Goal: Task Accomplishment & Management: Manage account settings

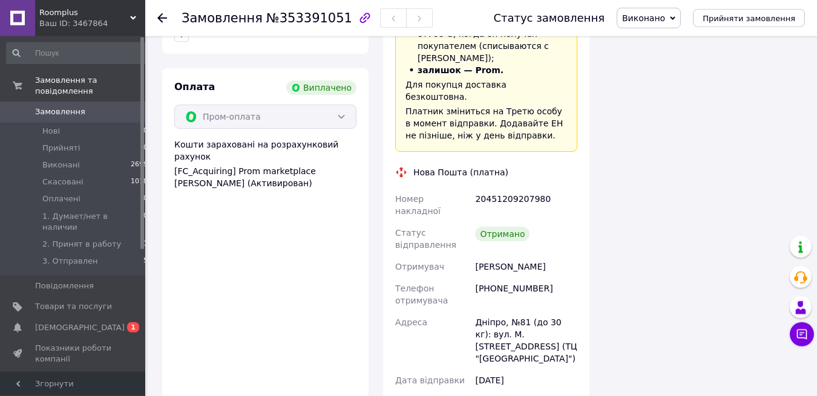
scroll to position [370, 0]
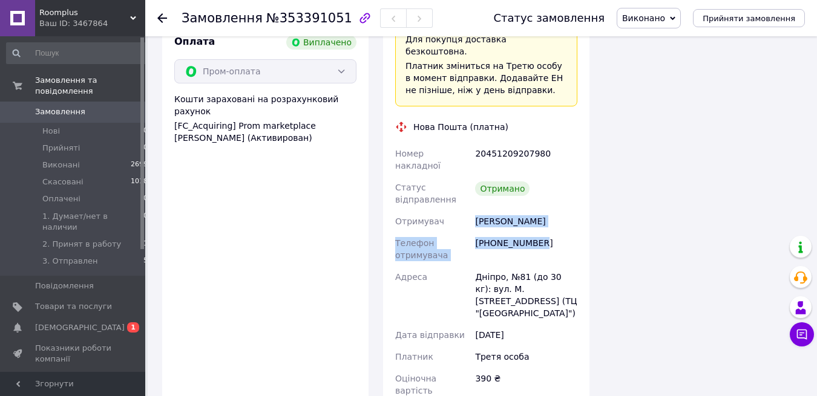
drag, startPoint x: 476, startPoint y: 197, endPoint x: 538, endPoint y: 222, distance: 67.1
click at [544, 220] on div "Номер накладної 20451209207980 Статус відправлення Отримано Отримувач [PERSON_N…" at bounding box center [486, 289] width 187 height 293
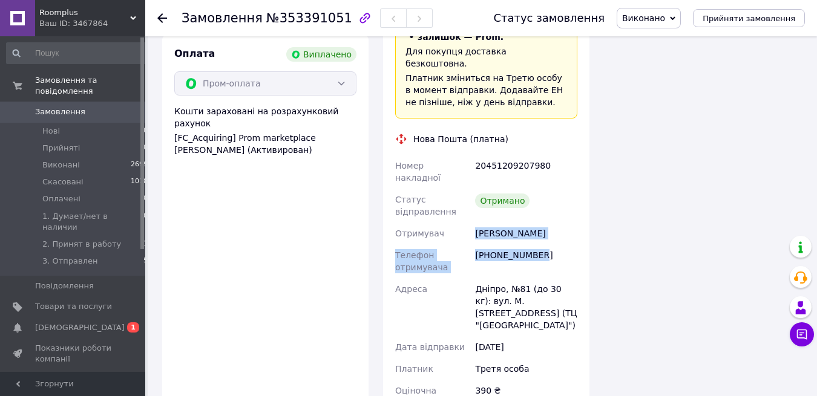
copy div "[PERSON_NAME] Телефон отримувача [PHONE_NUMBER]"
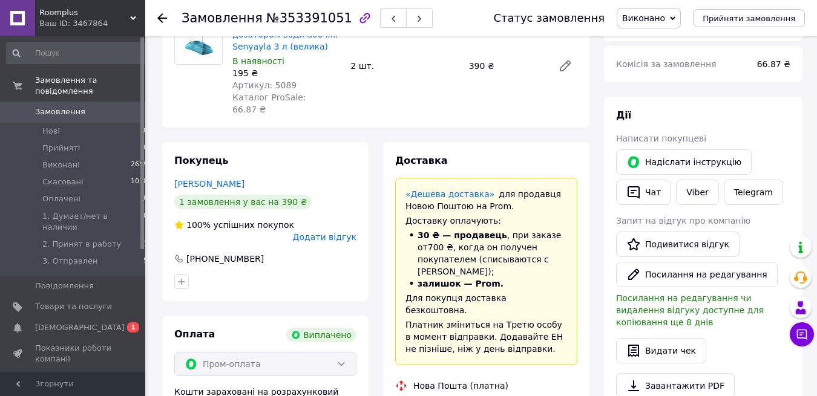
scroll to position [0, 0]
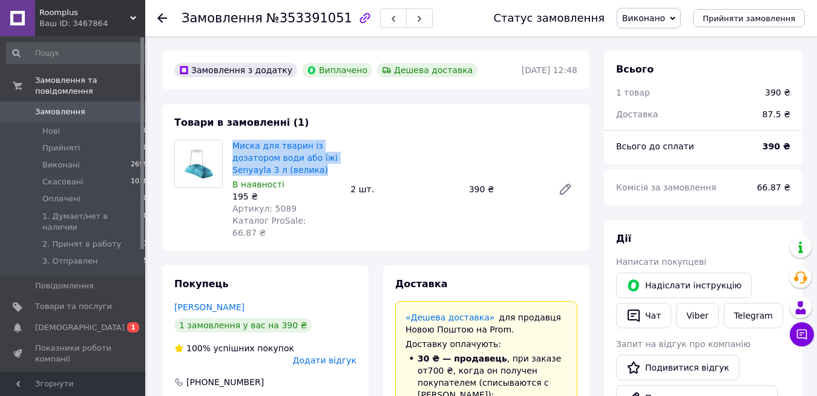
drag, startPoint x: 231, startPoint y: 142, endPoint x: 323, endPoint y: 168, distance: 96.3
click at [323, 168] on div "Миска для тварин із дозатором води або їжі Senyayla 3 л (велика) В наявності 19…" at bounding box center [286, 189] width 118 height 104
copy link "Миска для тварин із дозатором води або їжі Senyayla 3 л (велика)"
click at [162, 15] on use at bounding box center [162, 18] width 10 height 10
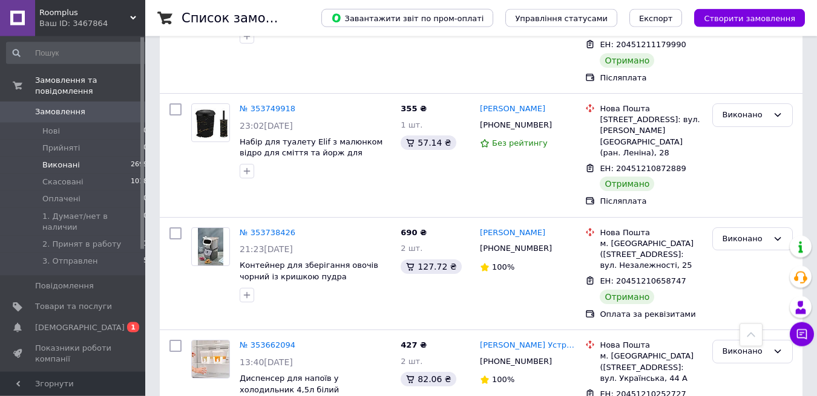
scroll to position [370, 0]
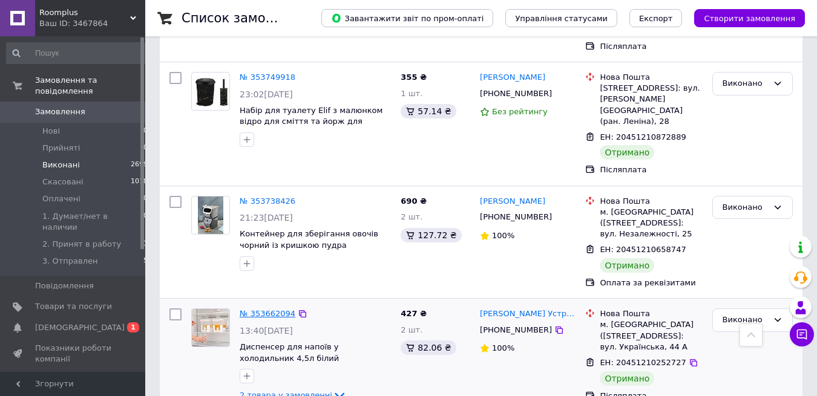
click at [264, 309] on link "№ 353662094" at bounding box center [268, 313] width 56 height 9
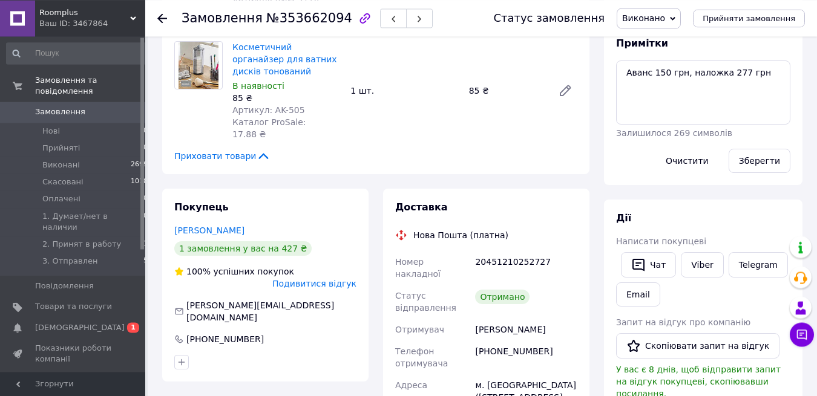
scroll to position [247, 0]
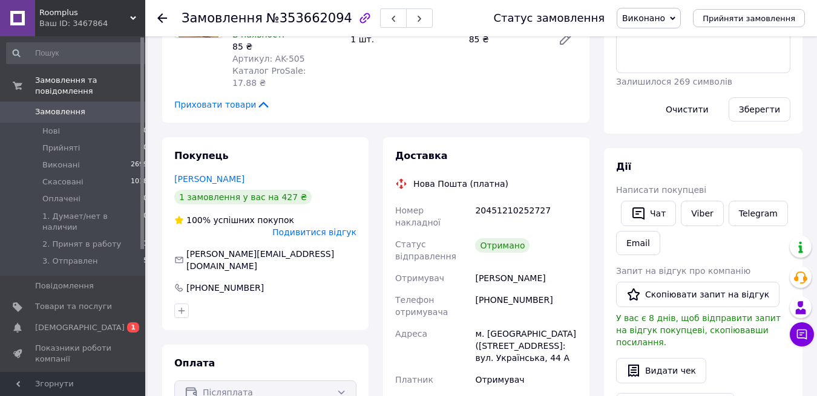
drag, startPoint x: 475, startPoint y: 243, endPoint x: 534, endPoint y: 257, distance: 60.5
click at [534, 267] on div "[PERSON_NAME]" at bounding box center [526, 278] width 107 height 22
copy div "[PERSON_NAME]"
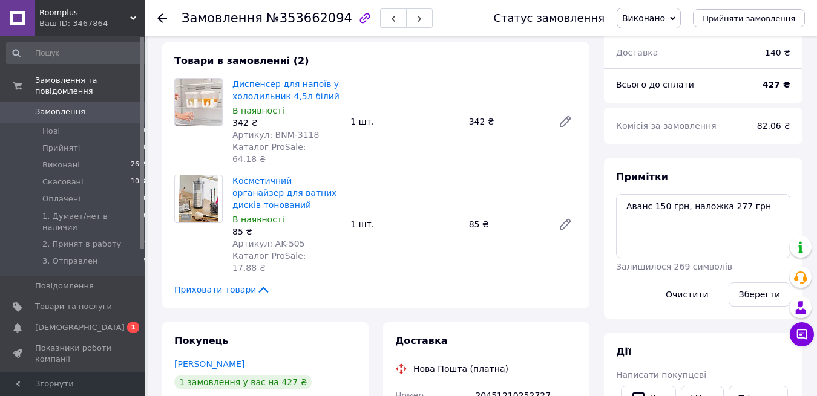
scroll to position [0, 0]
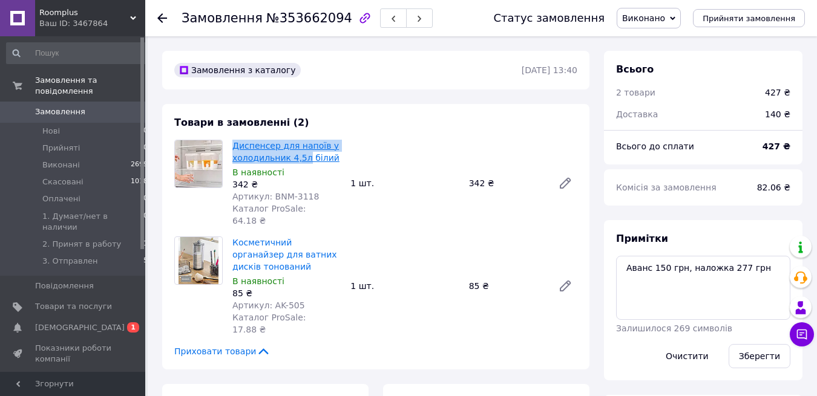
drag, startPoint x: 231, startPoint y: 140, endPoint x: 303, endPoint y: 158, distance: 73.5
copy link "Диспенсер для напоїв у холодильник 4,5л"
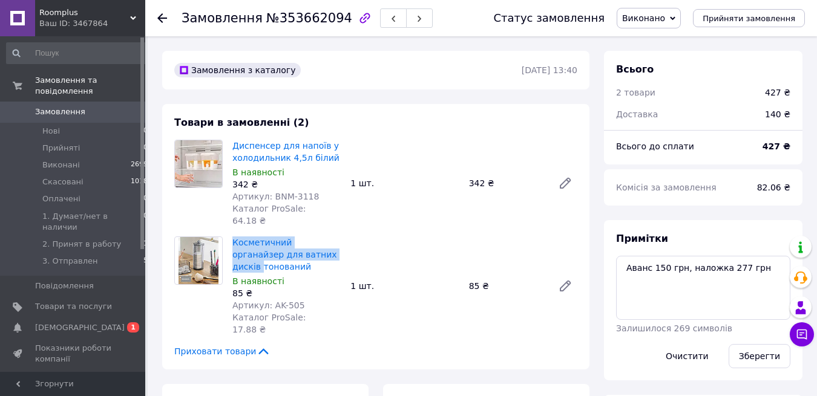
drag, startPoint x: 229, startPoint y: 228, endPoint x: 307, endPoint y: 246, distance: 80.7
click at [307, 246] on div "Косметичний органайзер для ватних дисків тонований В наявності 85 ₴ Артикул: AK…" at bounding box center [286, 286] width 118 height 104
copy link "Косметичний органайзер для ватних дисків"
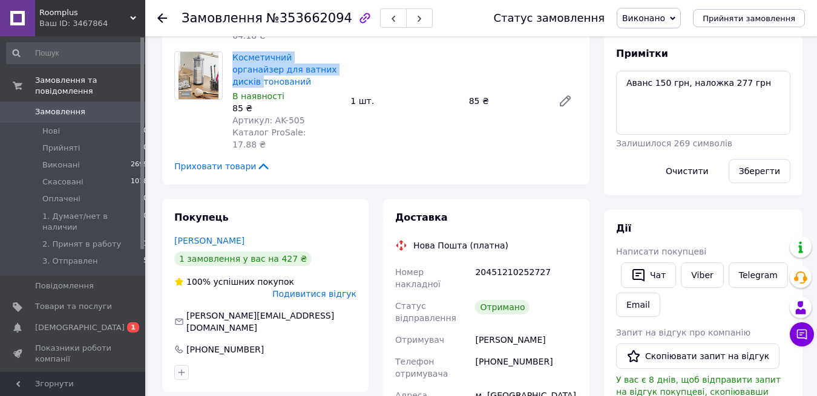
scroll to position [309, 0]
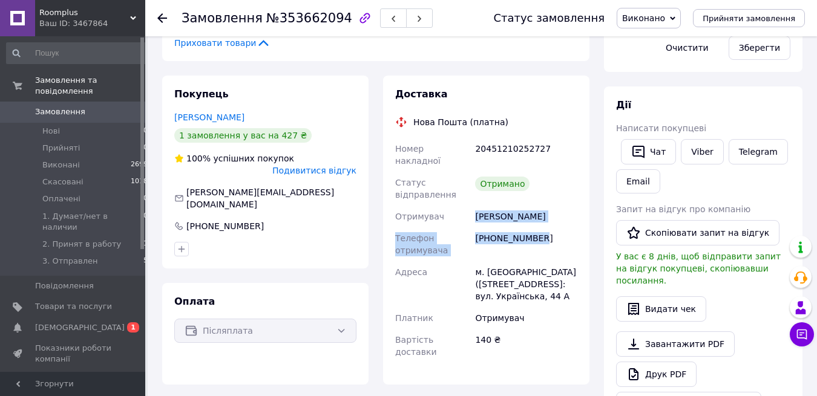
drag, startPoint x: 474, startPoint y: 178, endPoint x: 538, endPoint y: 209, distance: 70.9
click at [538, 209] on div "Номер накладної 20451210252727 Статус відправлення Отримано Отримувач [PERSON_N…" at bounding box center [486, 250] width 187 height 225
copy div "[PERSON_NAME] Телефон отримувача [PHONE_NUMBER]"
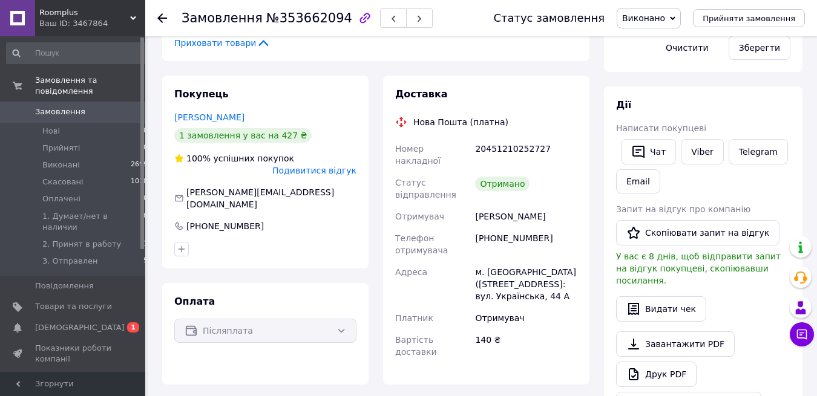
click at [164, 21] on icon at bounding box center [162, 18] width 10 height 10
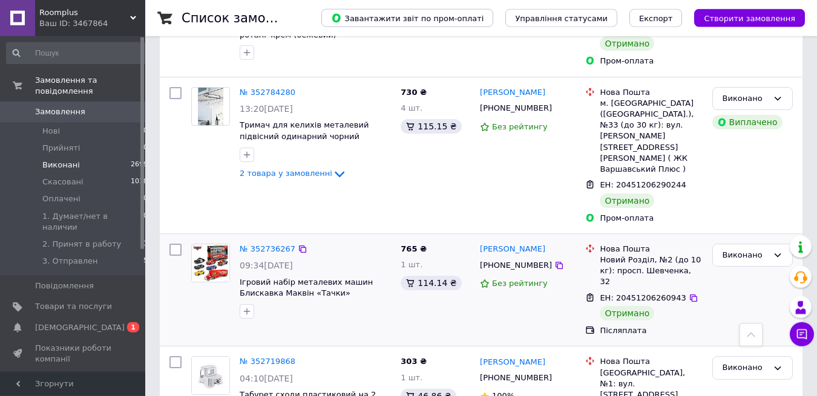
scroll to position [1543, 0]
